Goal: Transaction & Acquisition: Download file/media

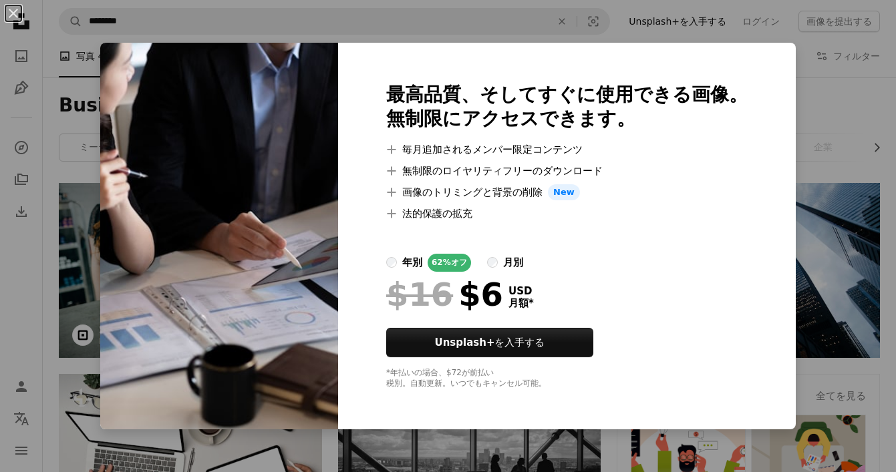
click at [792, 148] on div "An X shape 最高品質、そしてすぐに使用できる画像。 無制限にアクセスできます。 A plus sign 毎月追加されるメンバー限定コンテンツ A p…" at bounding box center [448, 236] width 896 height 472
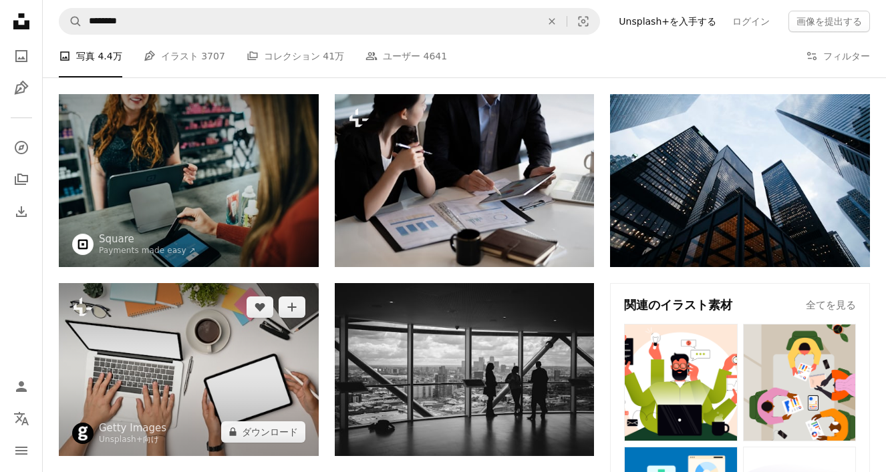
scroll to position [178, 0]
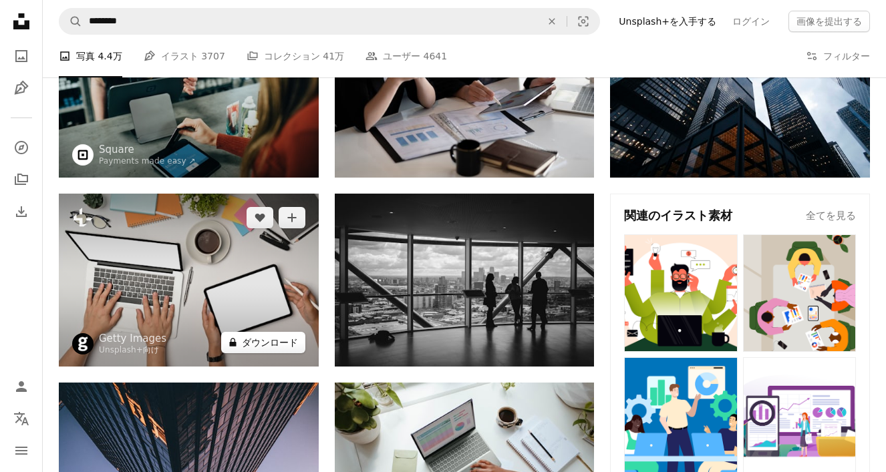
click at [255, 347] on button "A lock ダウンロード" at bounding box center [263, 342] width 84 height 21
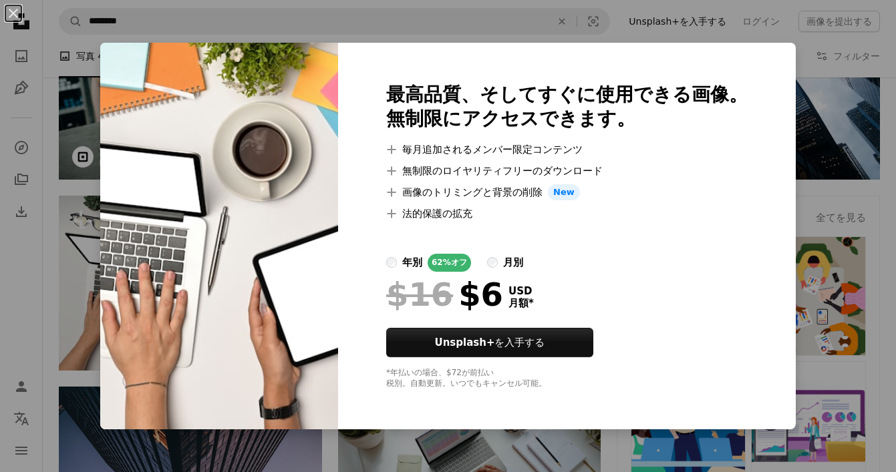
click at [691, 28] on div "An X shape 最高品質、そしてすぐに使用できる画像。 無制限にアクセスできます。 A plus sign 毎月追加されるメンバー限定コンテンツ A p…" at bounding box center [448, 236] width 896 height 472
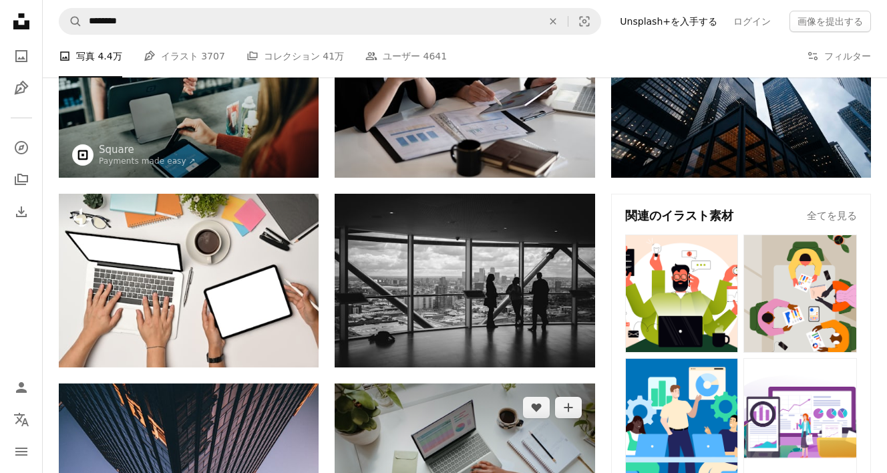
scroll to position [356, 0]
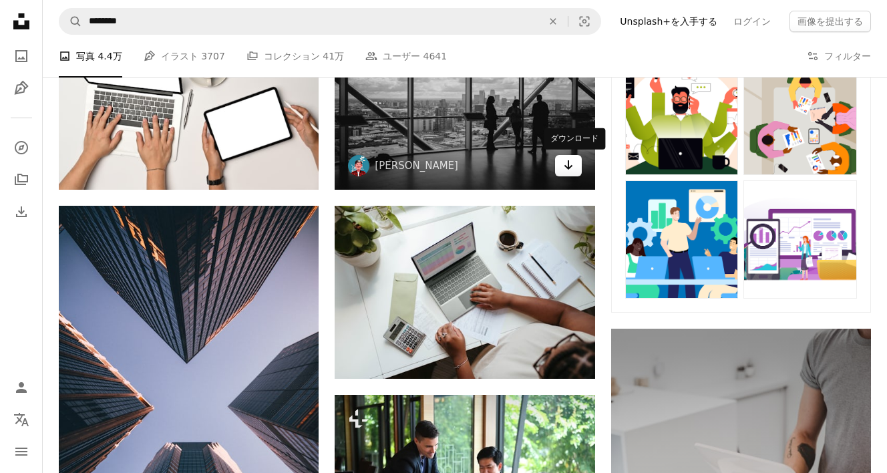
click at [574, 165] on link "Arrow pointing down" at bounding box center [568, 165] width 27 height 21
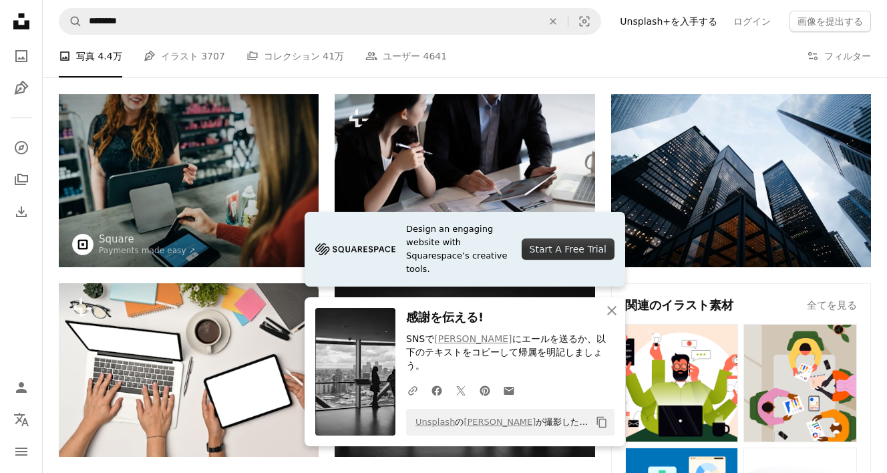
scroll to position [178, 0]
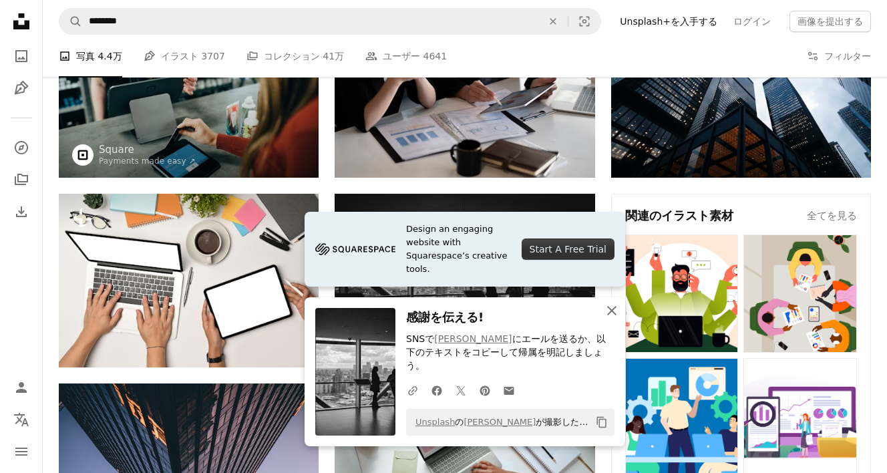
click at [617, 319] on icon "An X shape" at bounding box center [612, 311] width 16 height 16
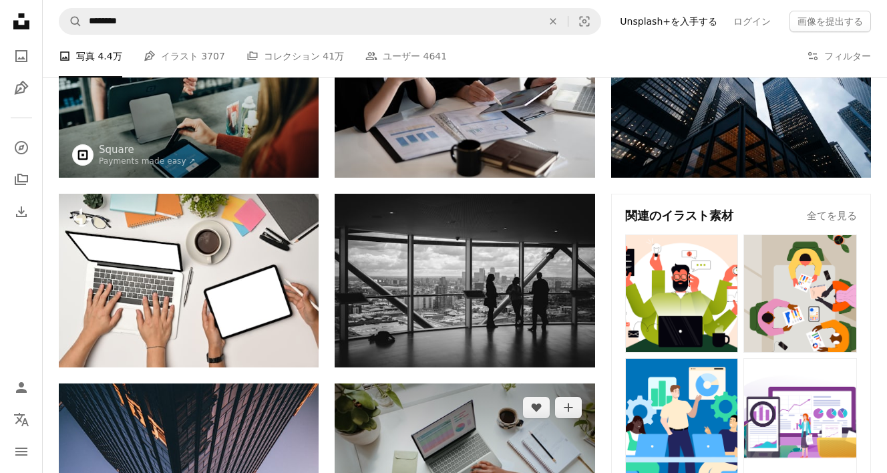
scroll to position [356, 0]
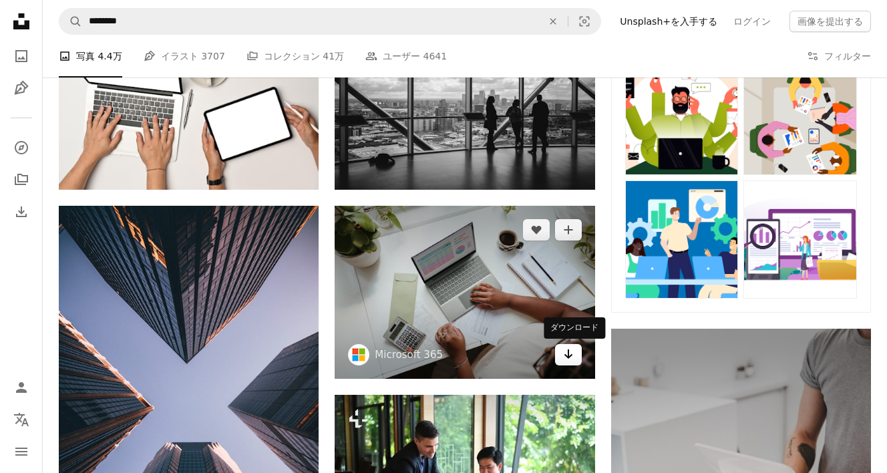
click at [579, 360] on link "Arrow pointing down" at bounding box center [568, 354] width 27 height 21
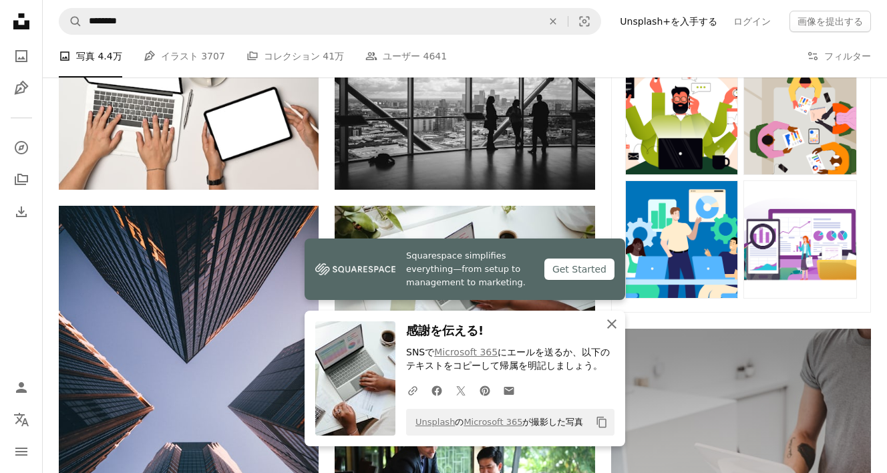
click at [612, 321] on icon "An X shape" at bounding box center [612, 324] width 16 height 16
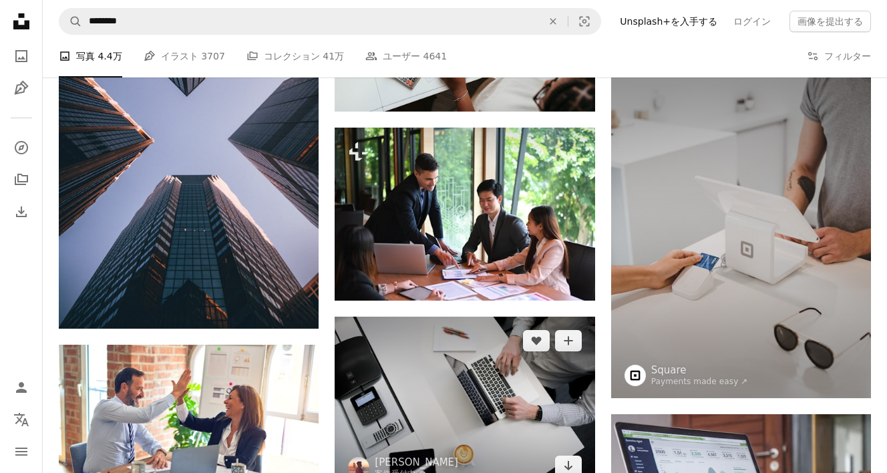
scroll to position [802, 0]
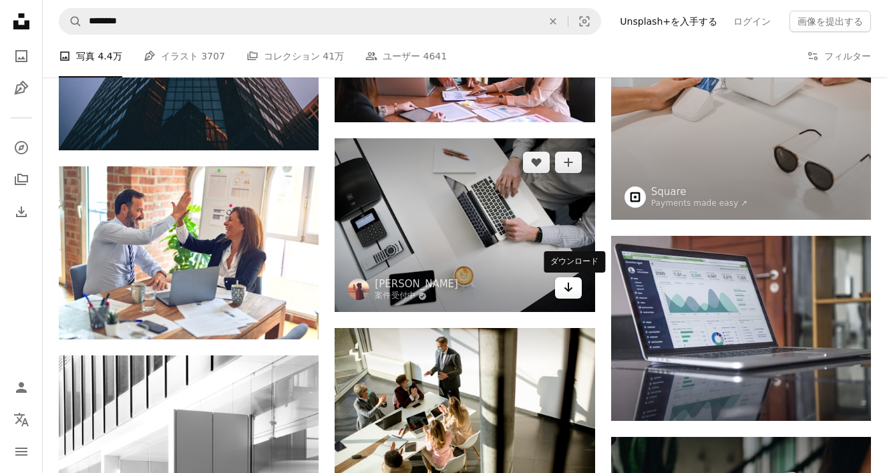
click at [566, 288] on icon "Arrow pointing down" at bounding box center [568, 287] width 11 height 16
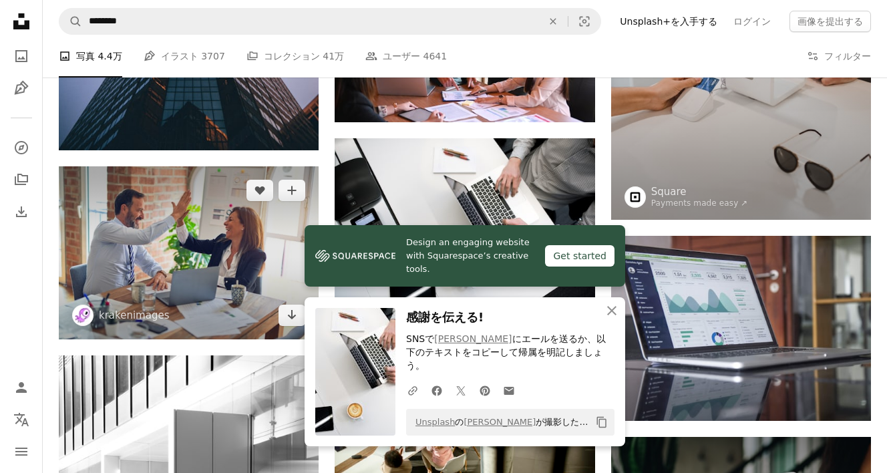
click at [275, 325] on img at bounding box center [189, 252] width 260 height 173
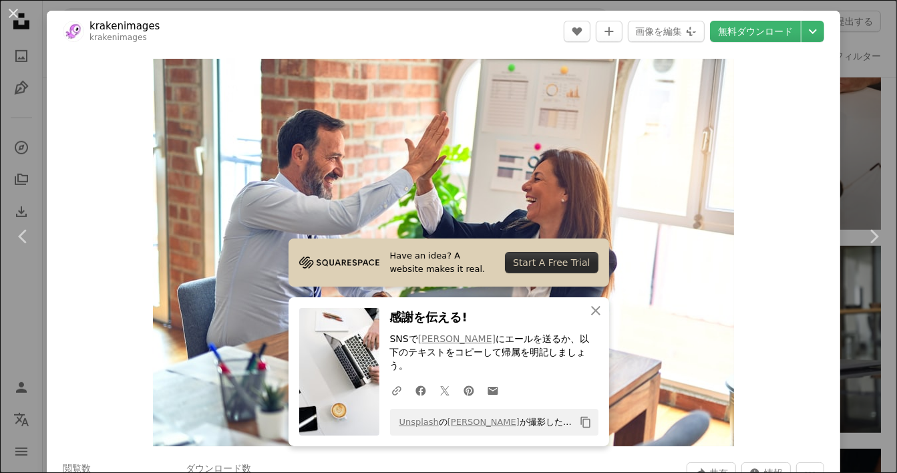
click at [290, 285] on link "Have an idea? A website makes it real. Start A Free Trial" at bounding box center [449, 262] width 321 height 48
click at [721, 29] on link "無料ダウンロード" at bounding box center [755, 31] width 91 height 21
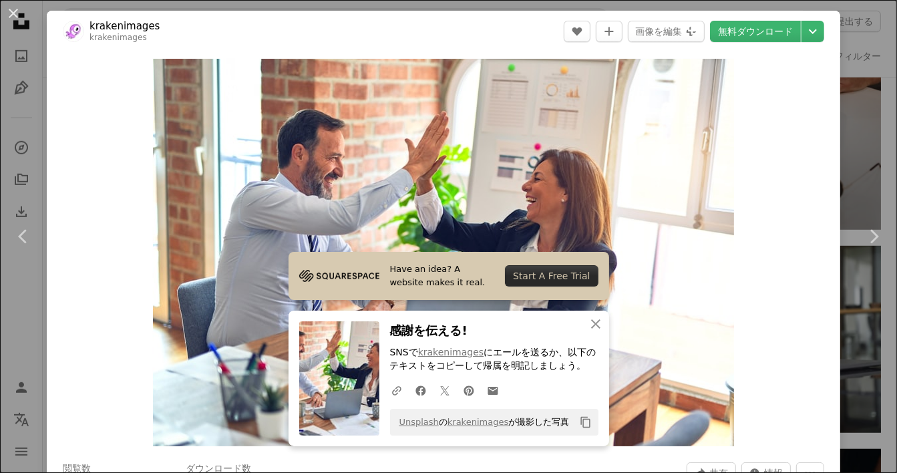
click at [839, 87] on div "An X shape Chevron left Chevron right krakenimages krakenimages A heart A plus …" at bounding box center [448, 236] width 897 height 473
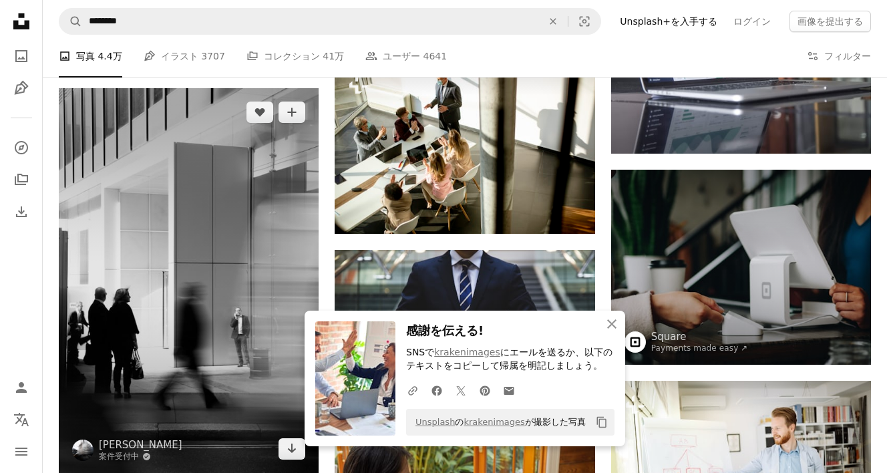
scroll to position [1247, 0]
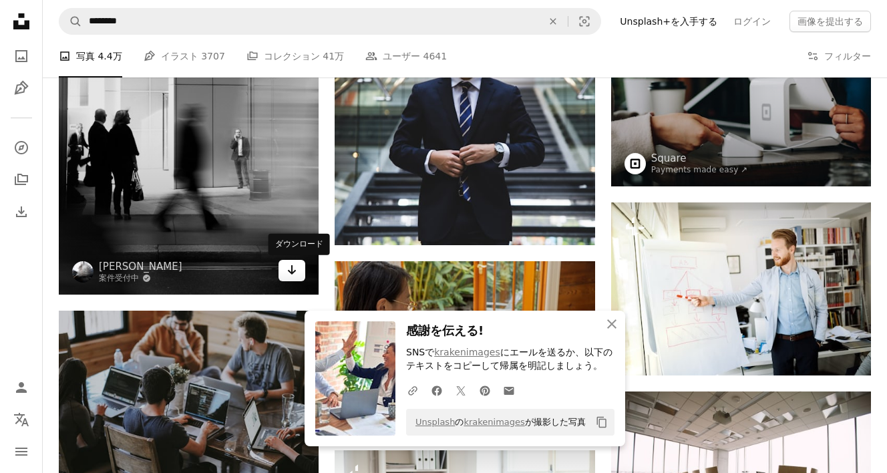
click at [292, 271] on icon "ダウンロード" at bounding box center [292, 269] width 9 height 9
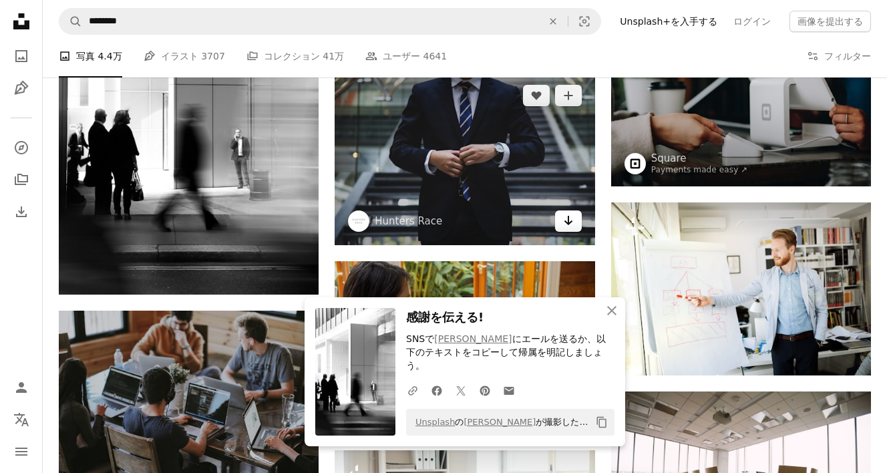
click at [571, 222] on icon "ダウンロード" at bounding box center [568, 220] width 9 height 9
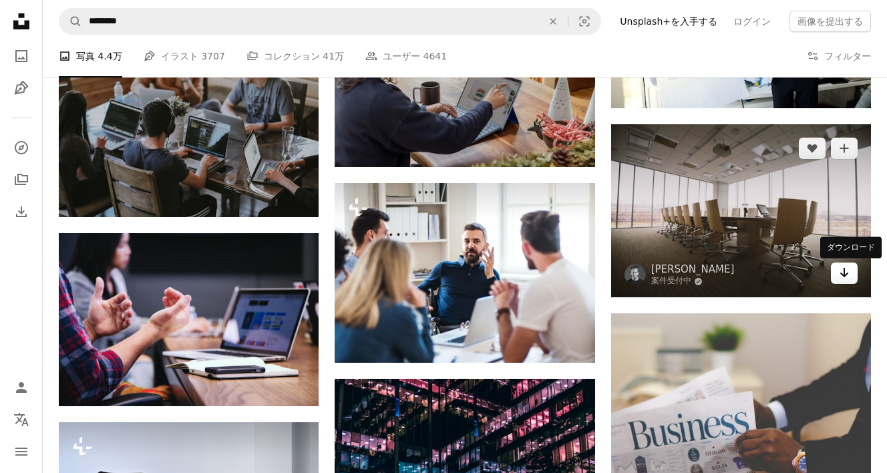
click at [847, 277] on icon "Arrow pointing down" at bounding box center [844, 273] width 11 height 16
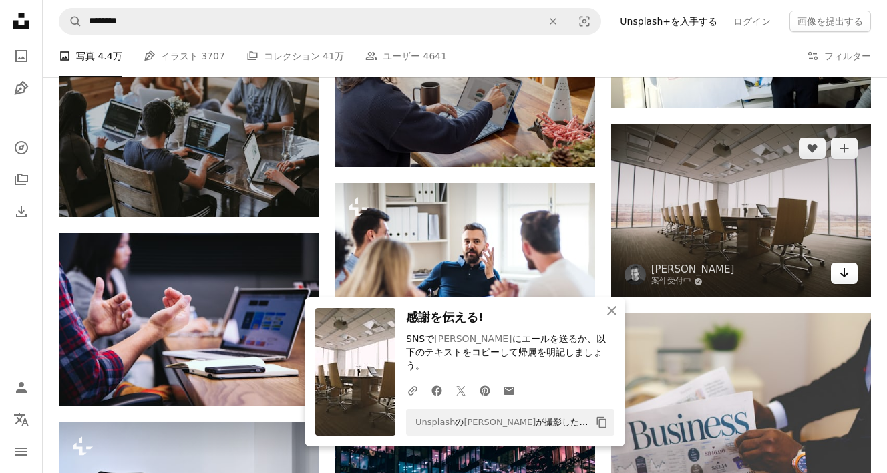
scroll to position [1692, 0]
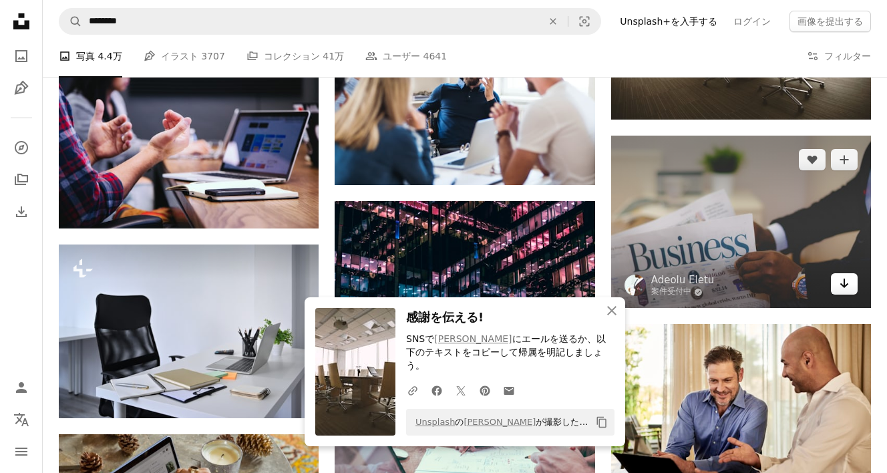
click at [843, 293] on link "Arrow pointing down" at bounding box center [844, 283] width 27 height 21
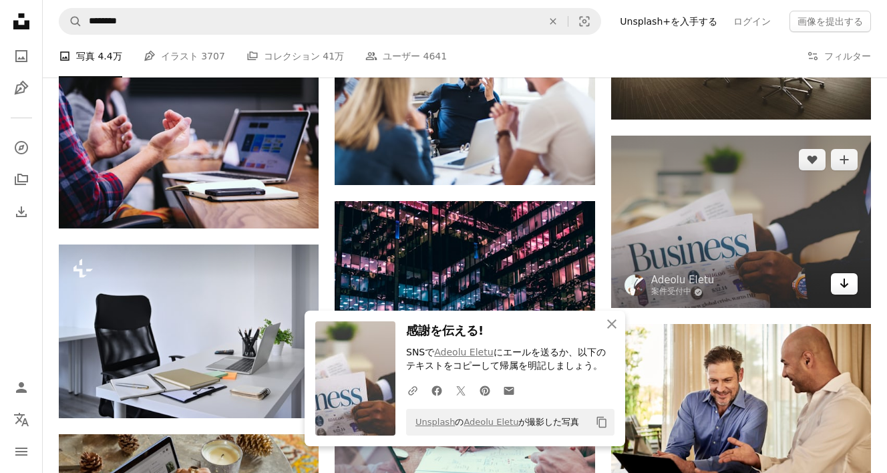
scroll to position [1871, 0]
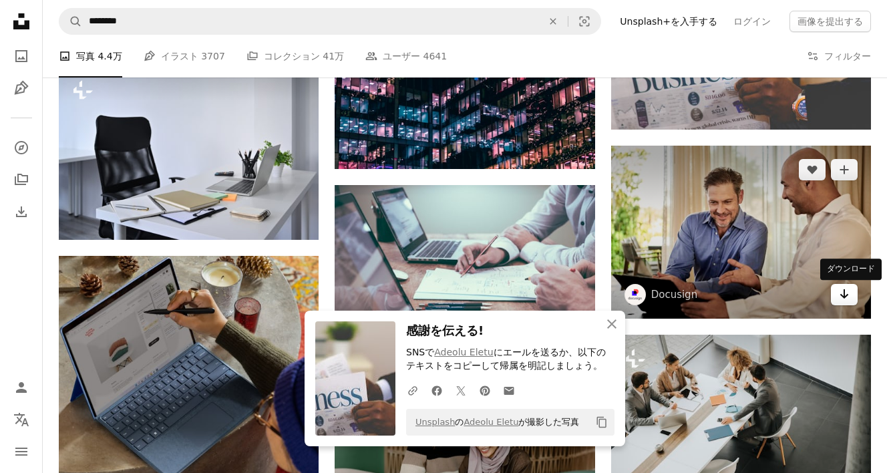
click at [842, 294] on icon "Arrow pointing down" at bounding box center [844, 294] width 11 height 16
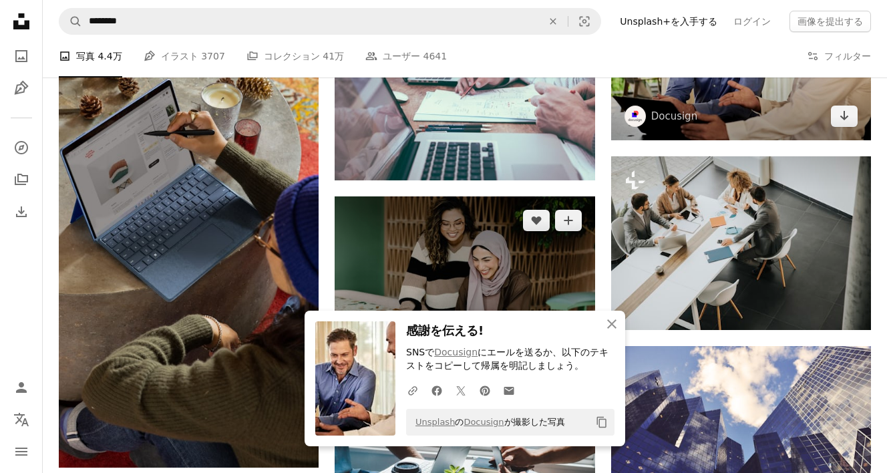
scroll to position [2227, 0]
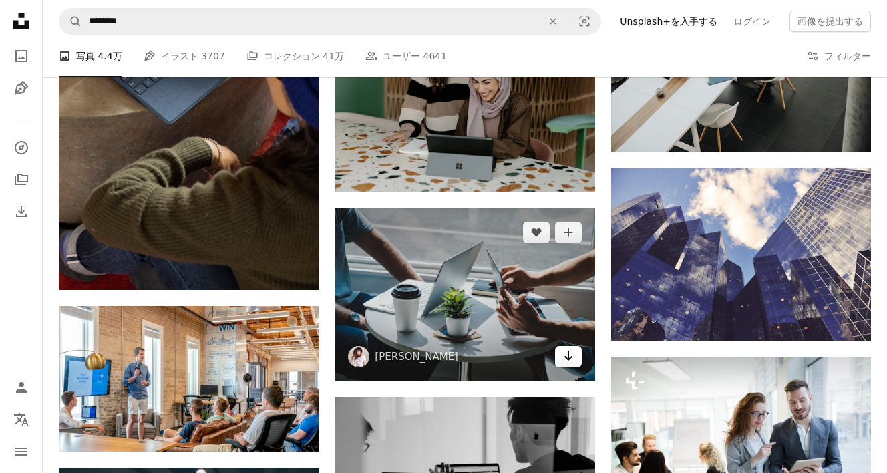
click at [568, 352] on icon "Arrow pointing down" at bounding box center [568, 356] width 11 height 16
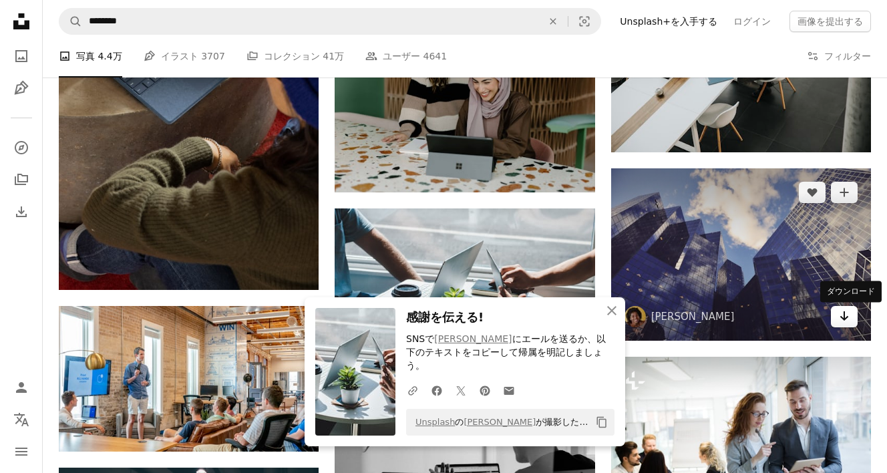
click at [841, 323] on icon "Arrow pointing down" at bounding box center [844, 316] width 11 height 16
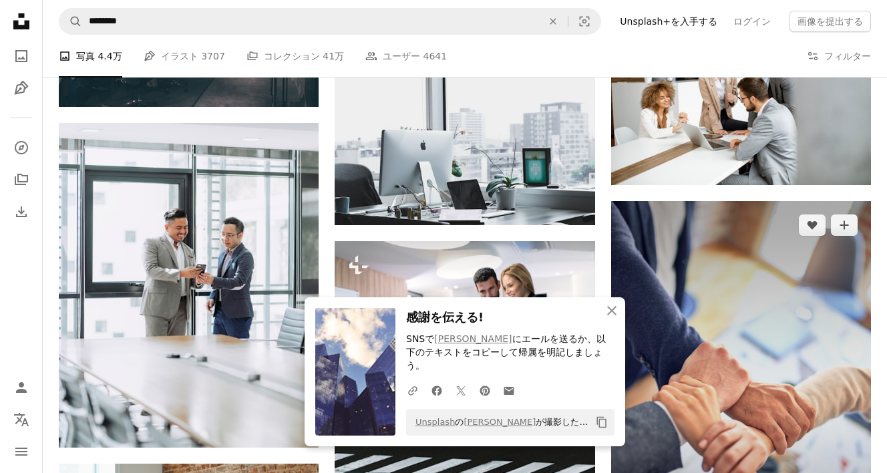
scroll to position [2939, 0]
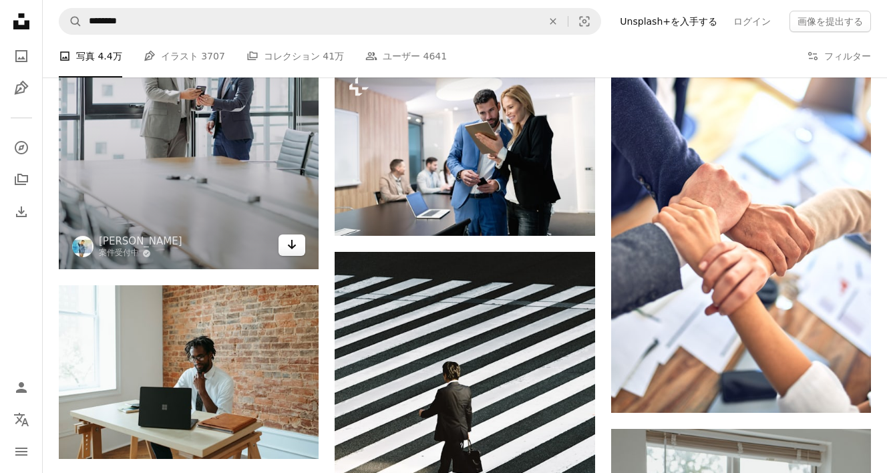
click at [287, 249] on icon "Arrow pointing down" at bounding box center [292, 244] width 11 height 16
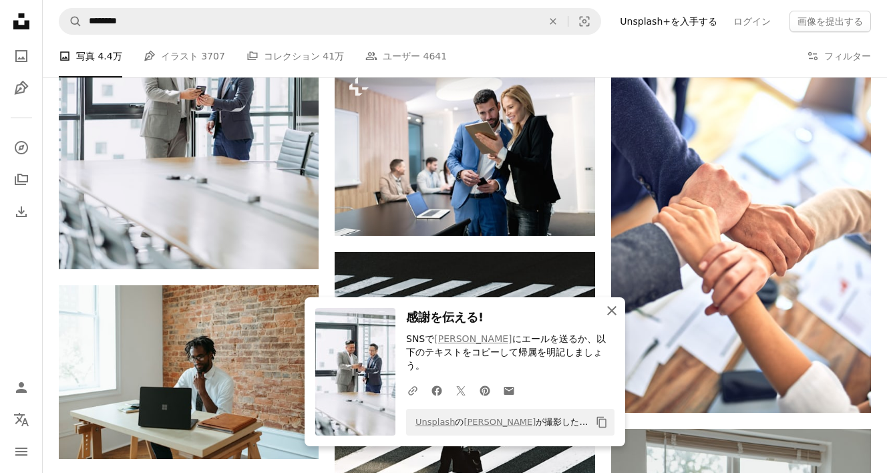
drag, startPoint x: 613, startPoint y: 328, endPoint x: 613, endPoint y: 307, distance: 21.4
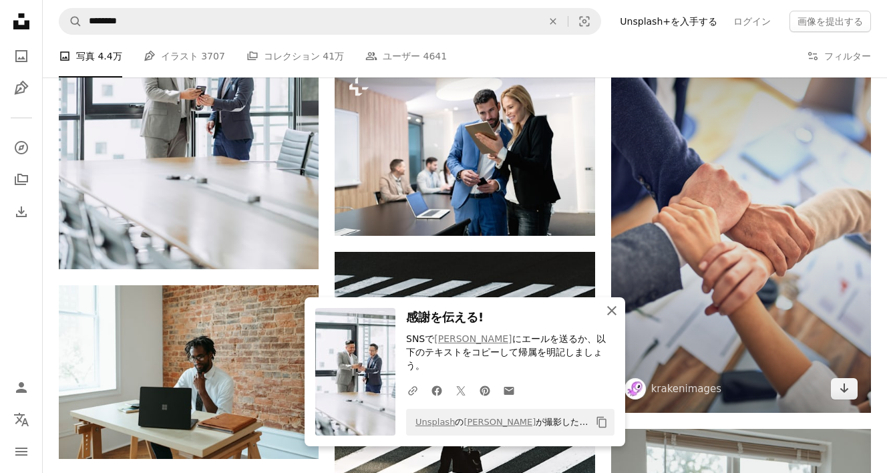
click at [613, 319] on icon "An X shape" at bounding box center [612, 311] width 16 height 16
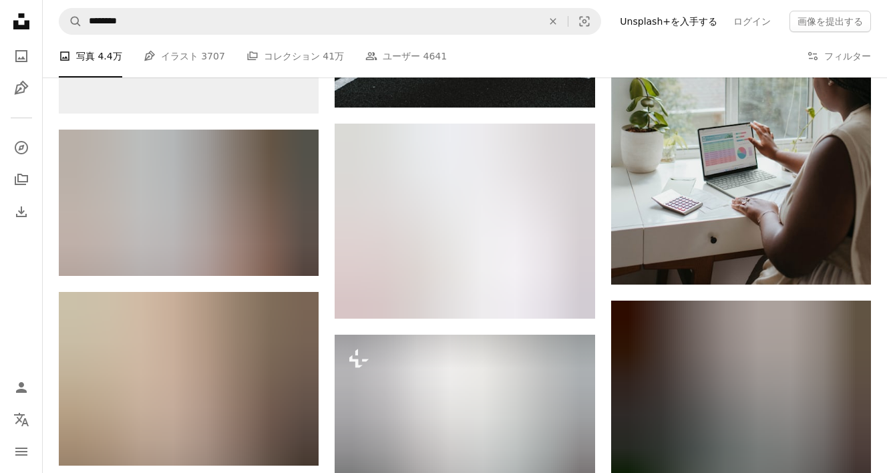
scroll to position [3652, 0]
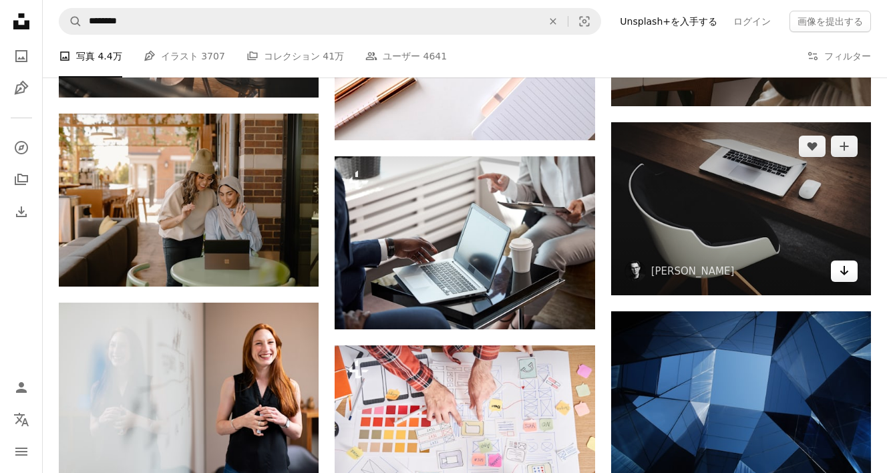
click at [843, 279] on icon "Arrow pointing down" at bounding box center [844, 271] width 11 height 16
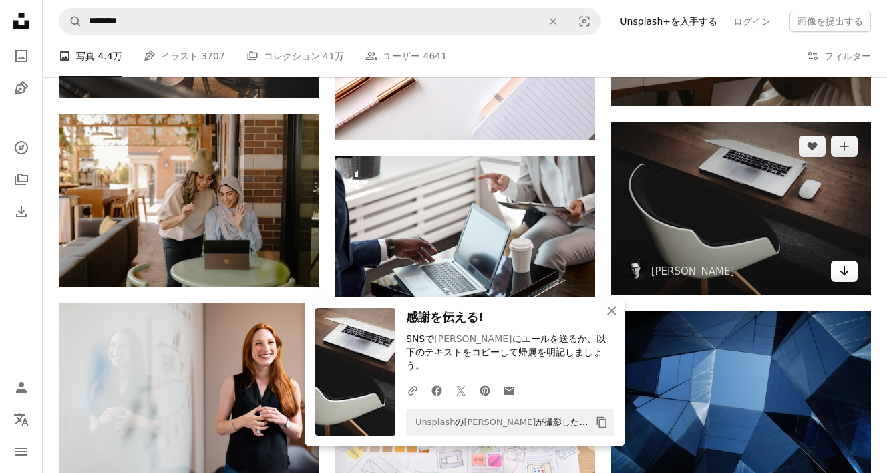
scroll to position [3830, 0]
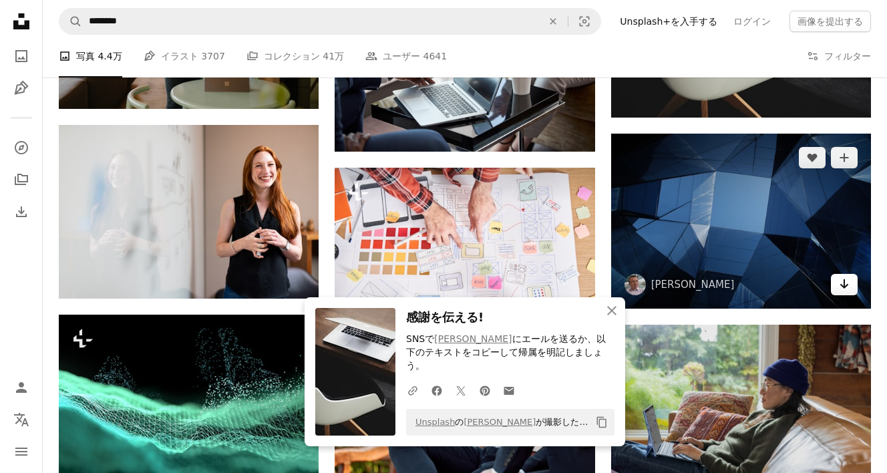
click at [845, 291] on icon "Arrow pointing down" at bounding box center [844, 284] width 11 height 16
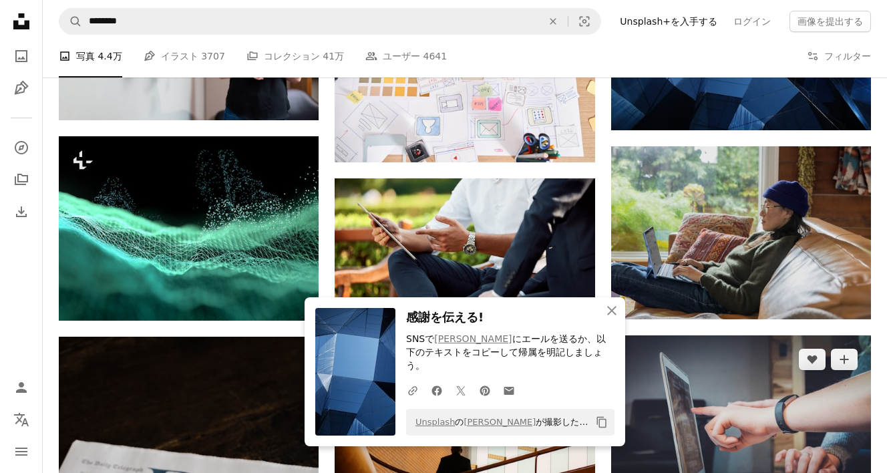
scroll to position [4097, 0]
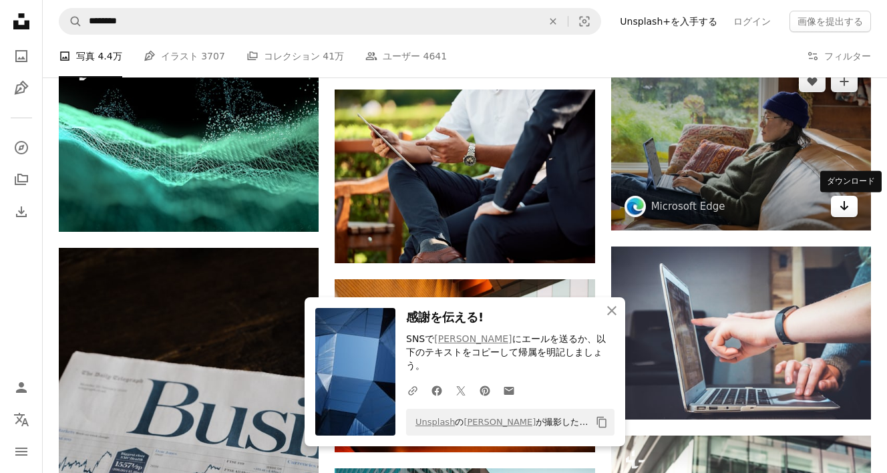
click at [847, 206] on icon "Arrow pointing down" at bounding box center [844, 206] width 11 height 16
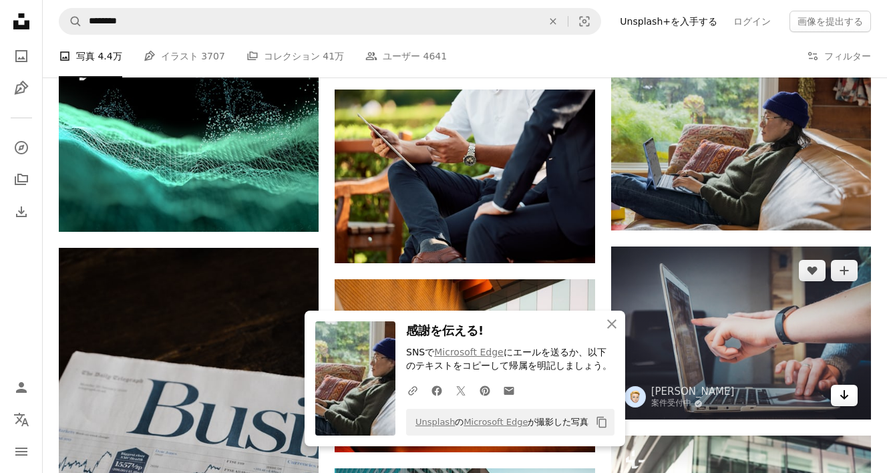
click at [847, 400] on icon "Arrow pointing down" at bounding box center [844, 395] width 11 height 16
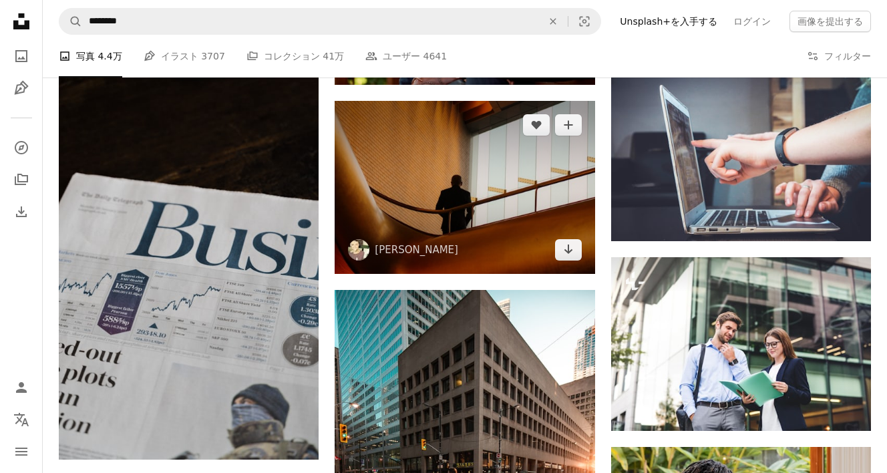
scroll to position [4543, 0]
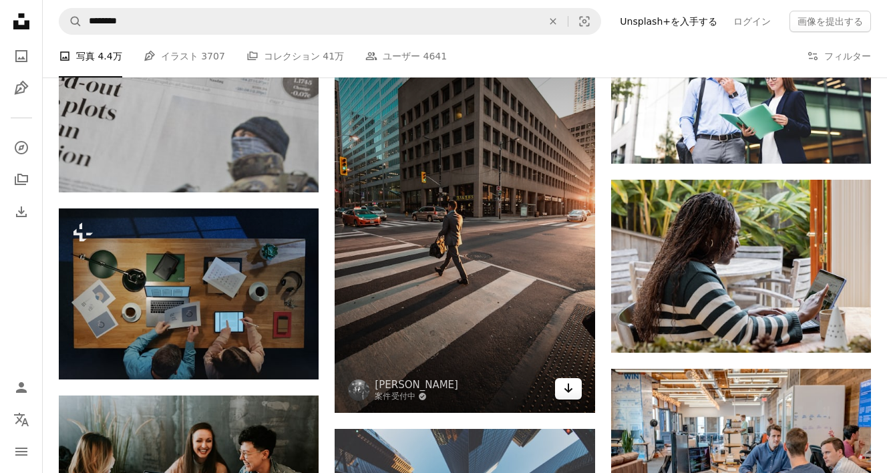
click at [555, 394] on link "Arrow pointing down" at bounding box center [568, 388] width 27 height 21
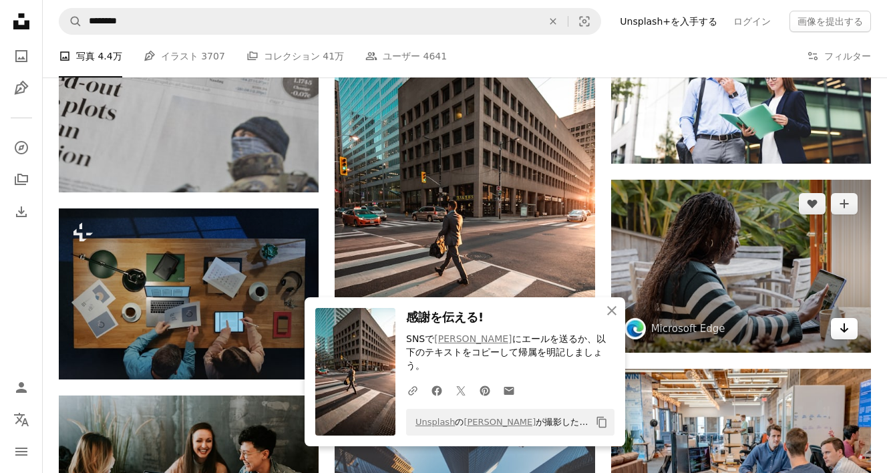
click at [836, 331] on link "Arrow pointing down" at bounding box center [844, 328] width 27 height 21
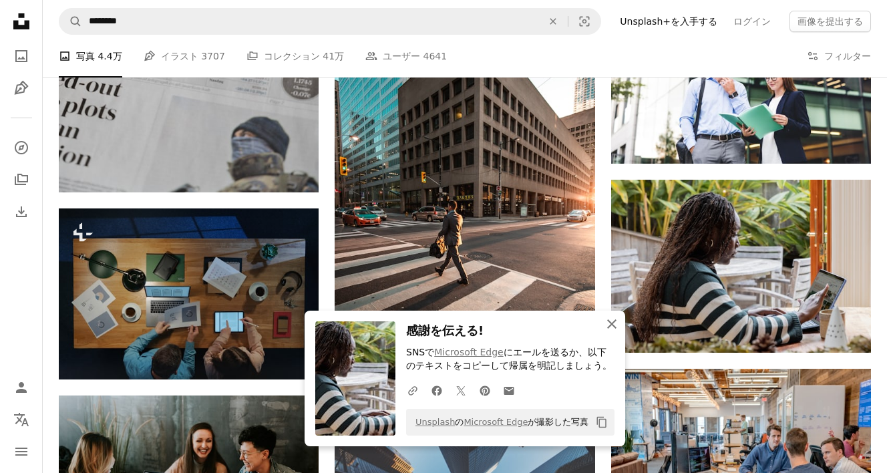
click at [607, 321] on icon "An X shape" at bounding box center [612, 324] width 16 height 16
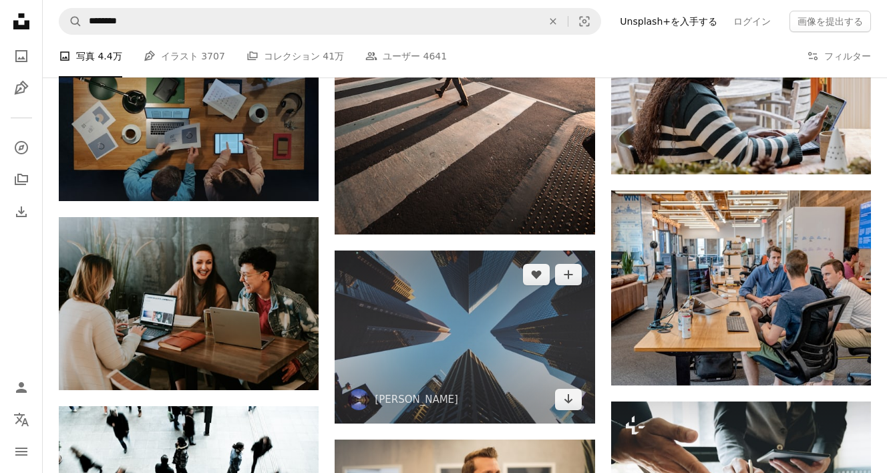
scroll to position [4810, 0]
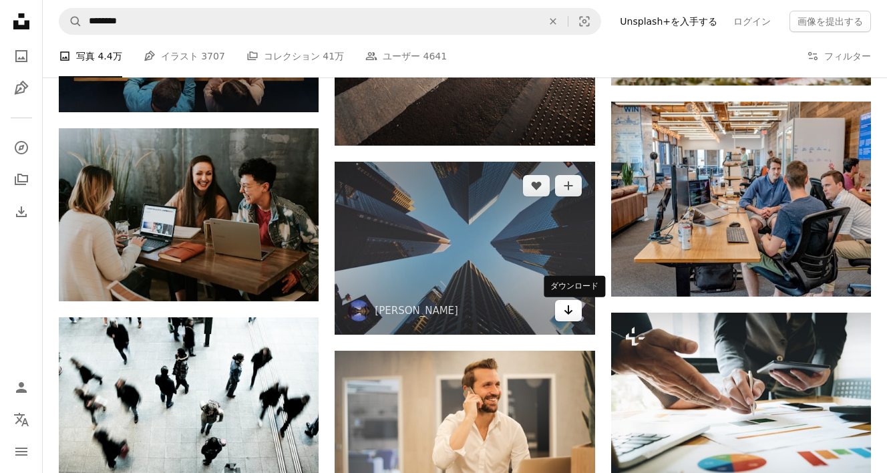
click at [567, 317] on icon "Arrow pointing down" at bounding box center [568, 310] width 11 height 16
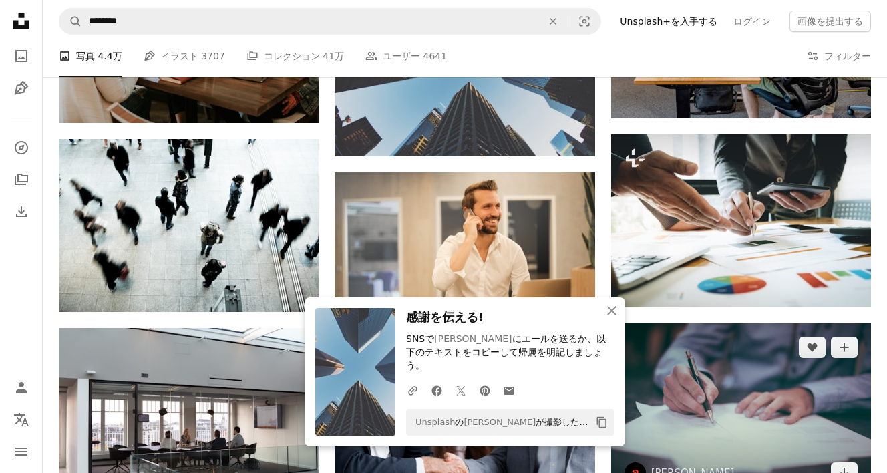
scroll to position [5344, 0]
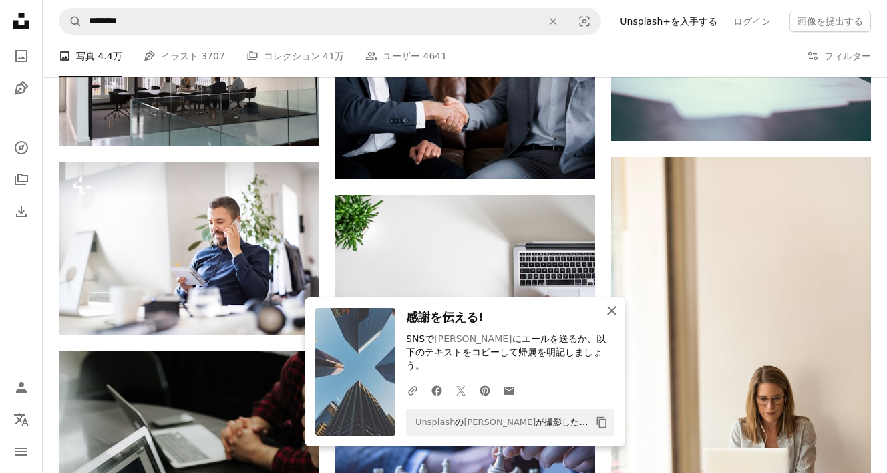
click at [609, 319] on icon "An X shape" at bounding box center [612, 311] width 16 height 16
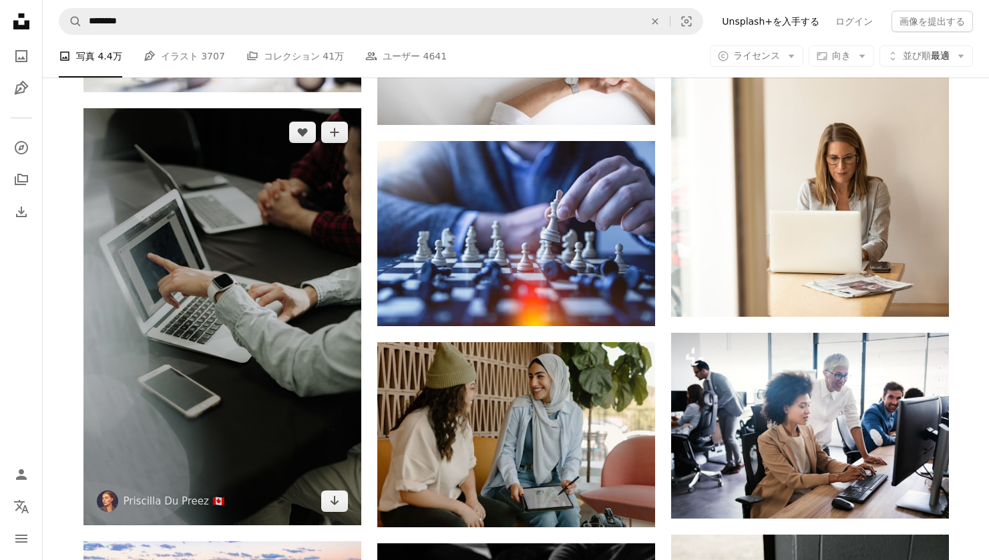
scroll to position [6028, 0]
